Goal: Task Accomplishment & Management: Manage account settings

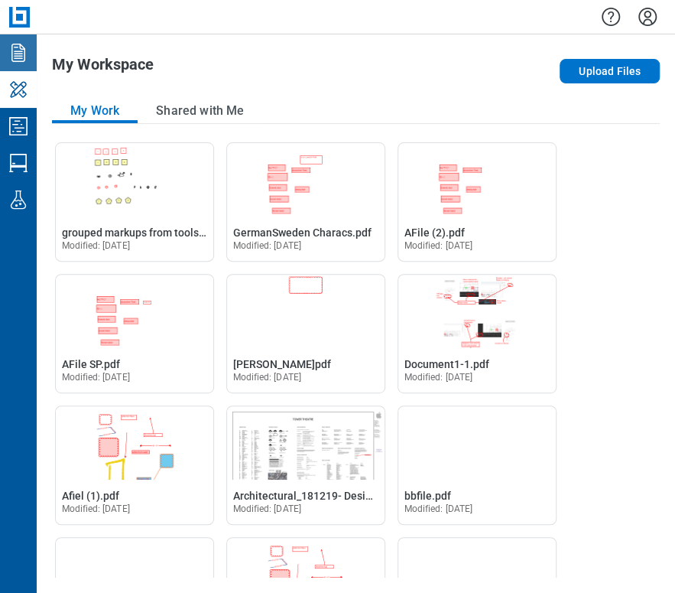
click at [24, 60] on icon "Documents" at bounding box center [18, 53] width 24 height 24
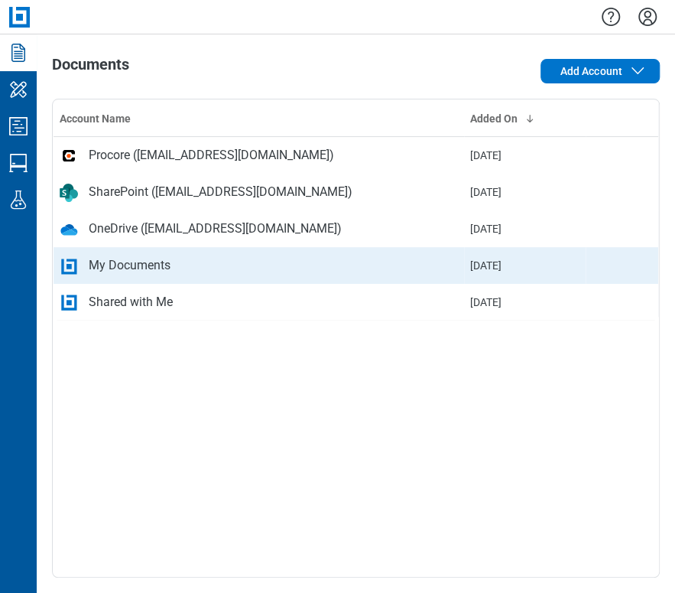
click at [128, 263] on div "My Documents" at bounding box center [130, 265] width 82 height 18
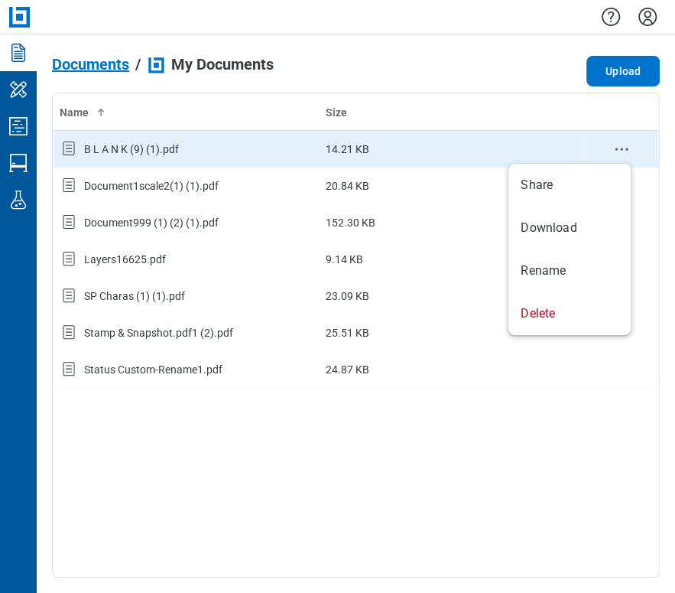
click at [619, 147] on icon "context-menu" at bounding box center [622, 149] width 18 height 18
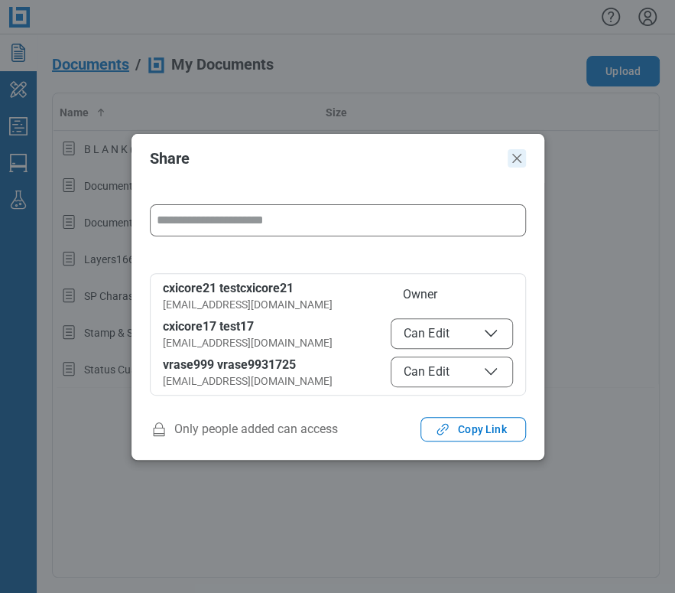
click at [512, 164] on icon "Close" at bounding box center [517, 158] width 18 height 18
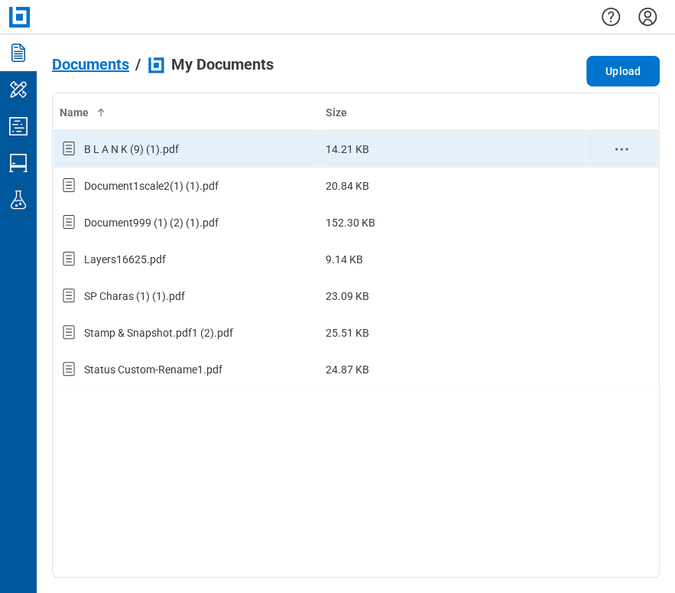
click at [622, 147] on icon "context-menu" at bounding box center [622, 149] width 18 height 18
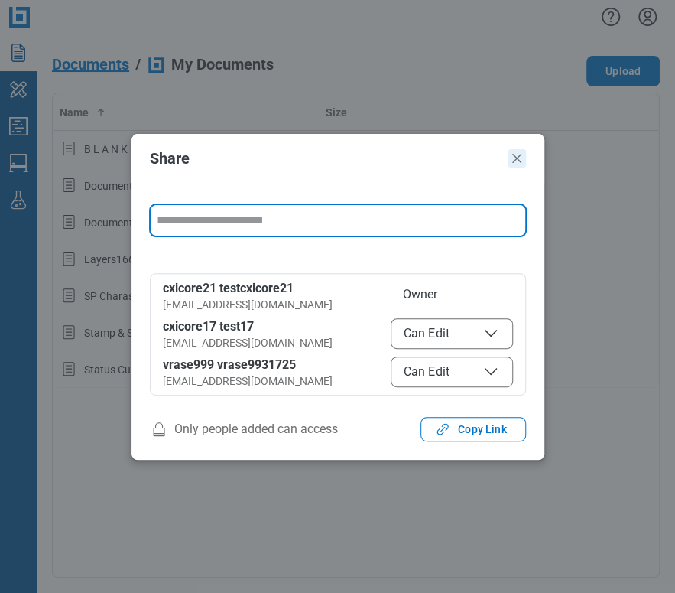
click at [517, 151] on icon "Close" at bounding box center [517, 158] width 18 height 18
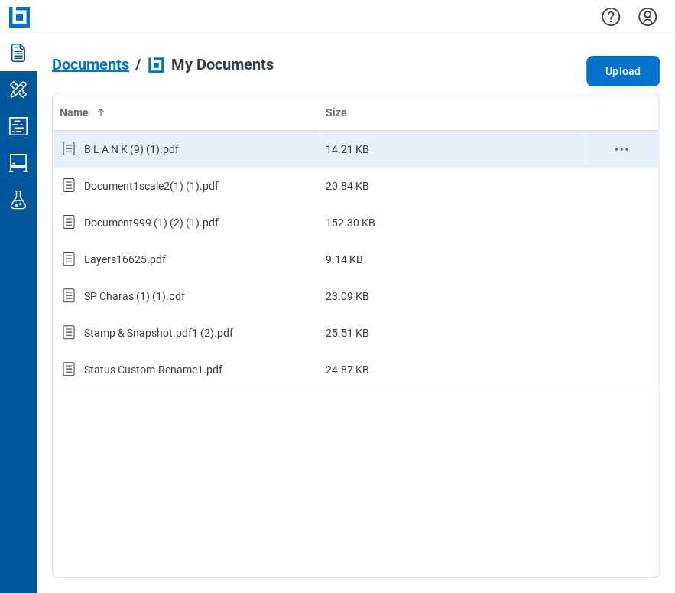
click at [622, 145] on icon "context-menu" at bounding box center [622, 149] width 18 height 18
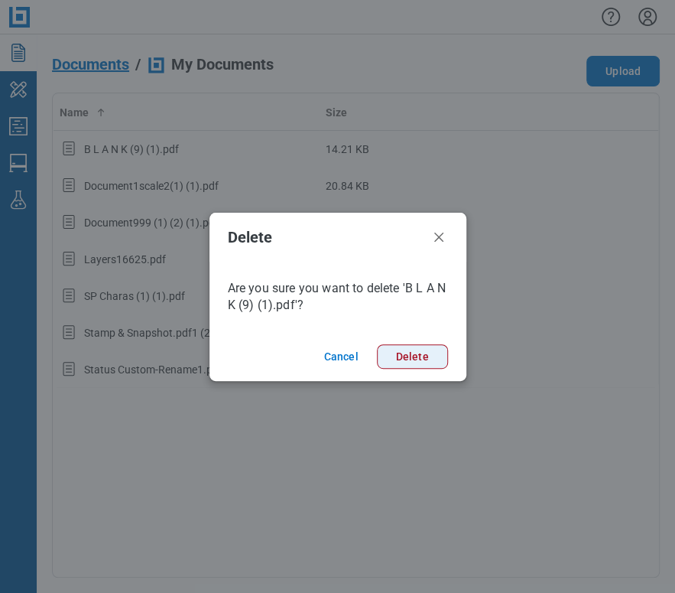
click at [414, 357] on button "Delete" at bounding box center [412, 356] width 71 height 24
